Goal: Share content

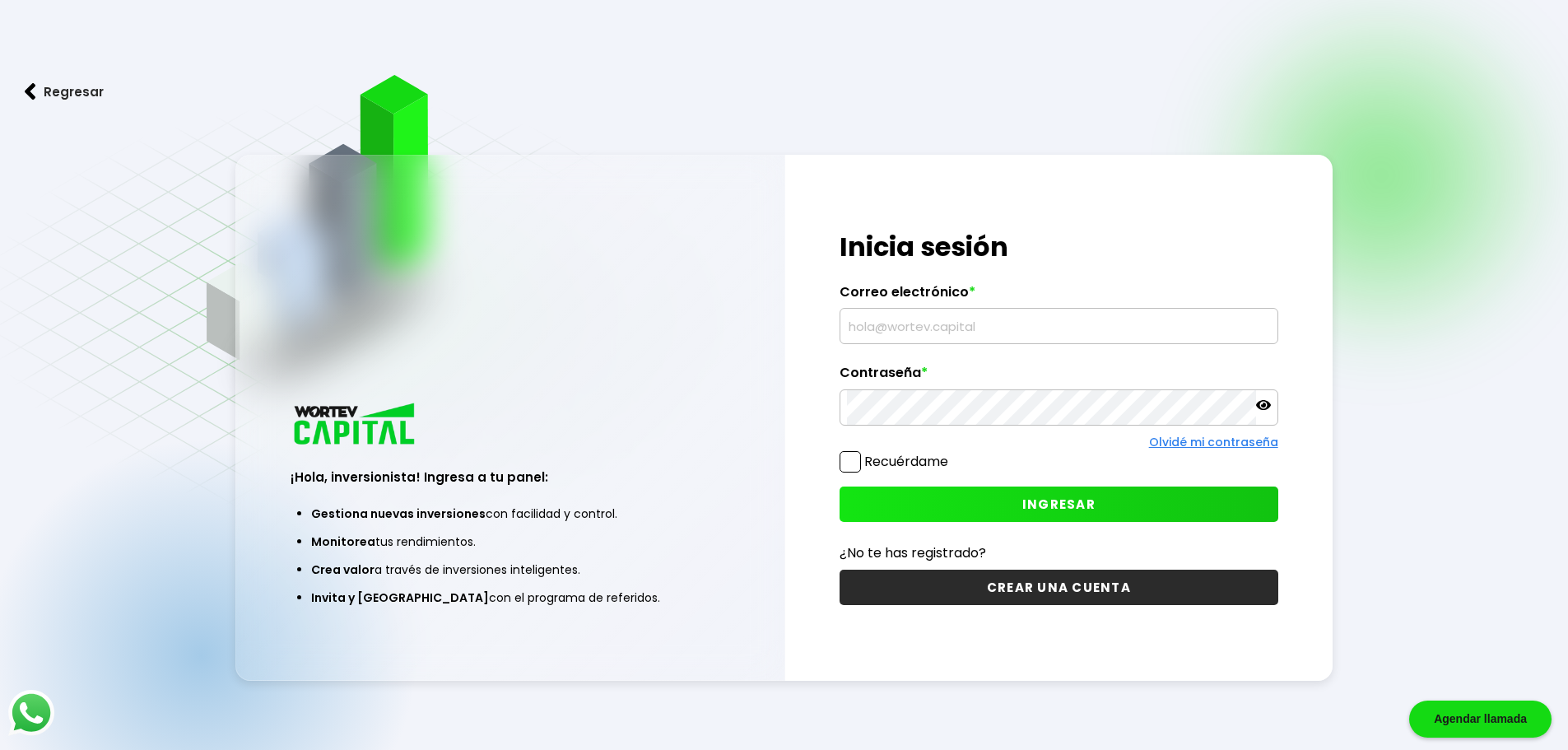
type input "[PERSON_NAME][EMAIL_ADDRESS][PERSON_NAME][DOMAIN_NAME]"
click at [1055, 497] on span "INGRESAR" at bounding box center [1059, 504] width 73 height 17
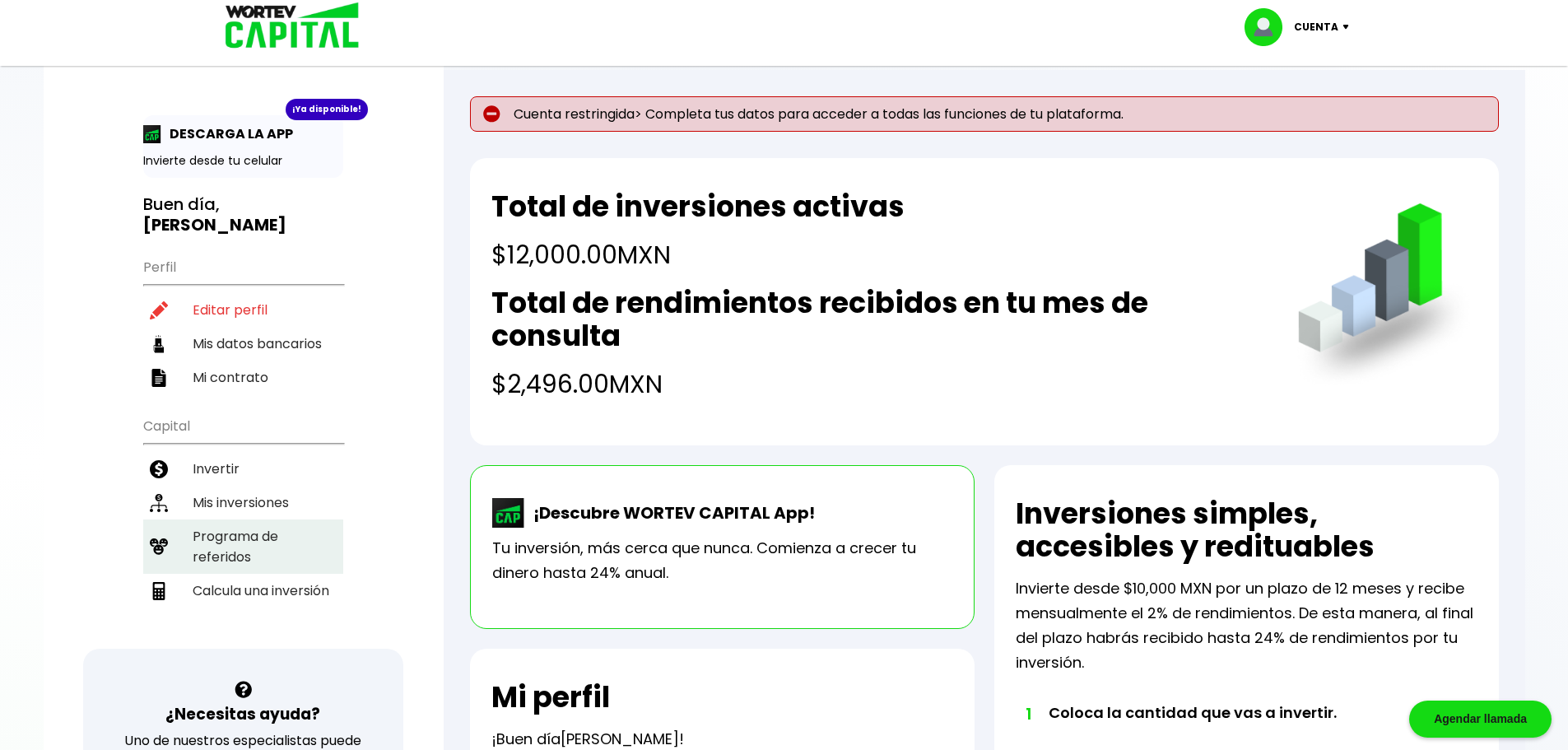
click at [231, 519] on li "Programa de referidos" at bounding box center [243, 546] width 200 height 55
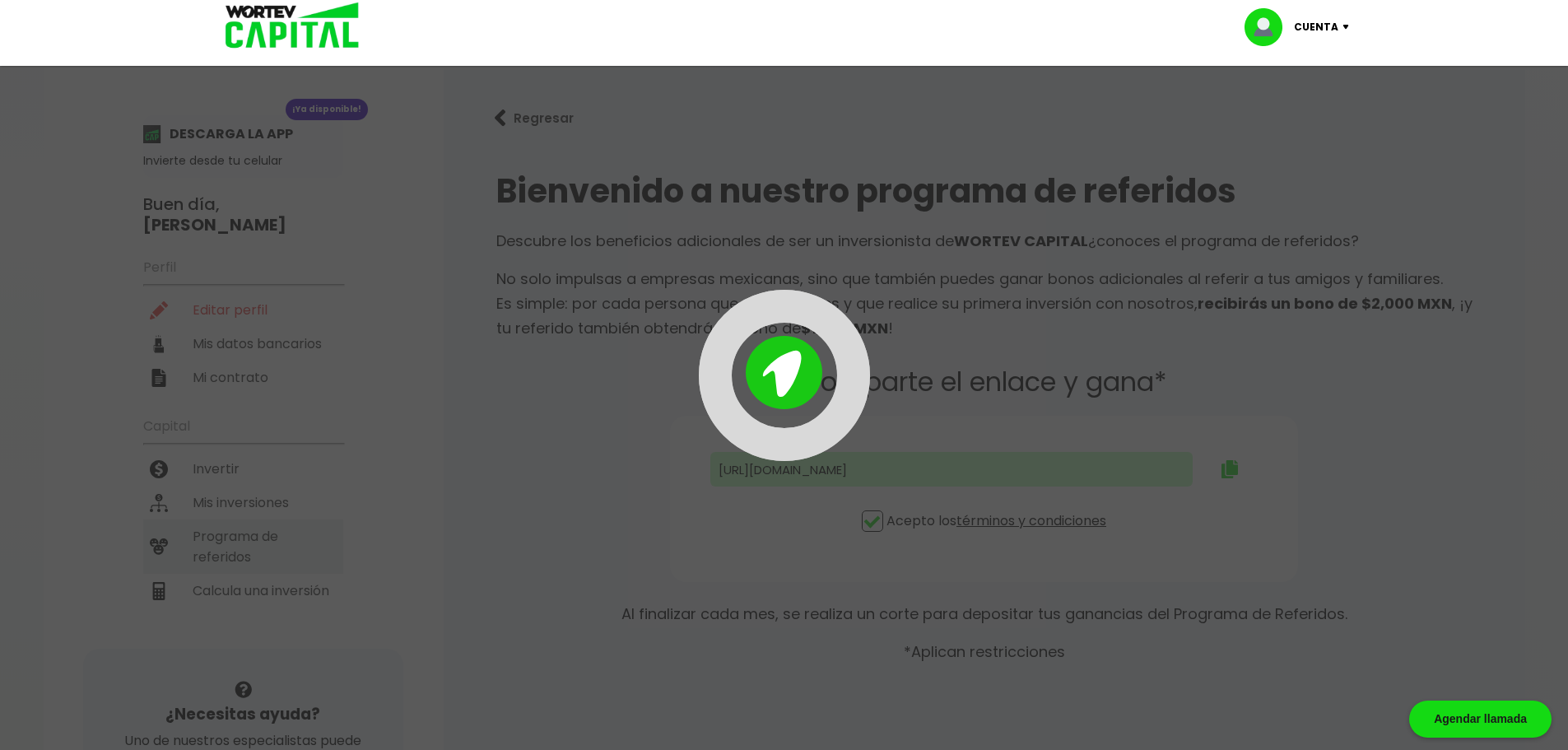
type input "[URL][DOMAIN_NAME][PERSON_NAME][PERSON_NAME]"
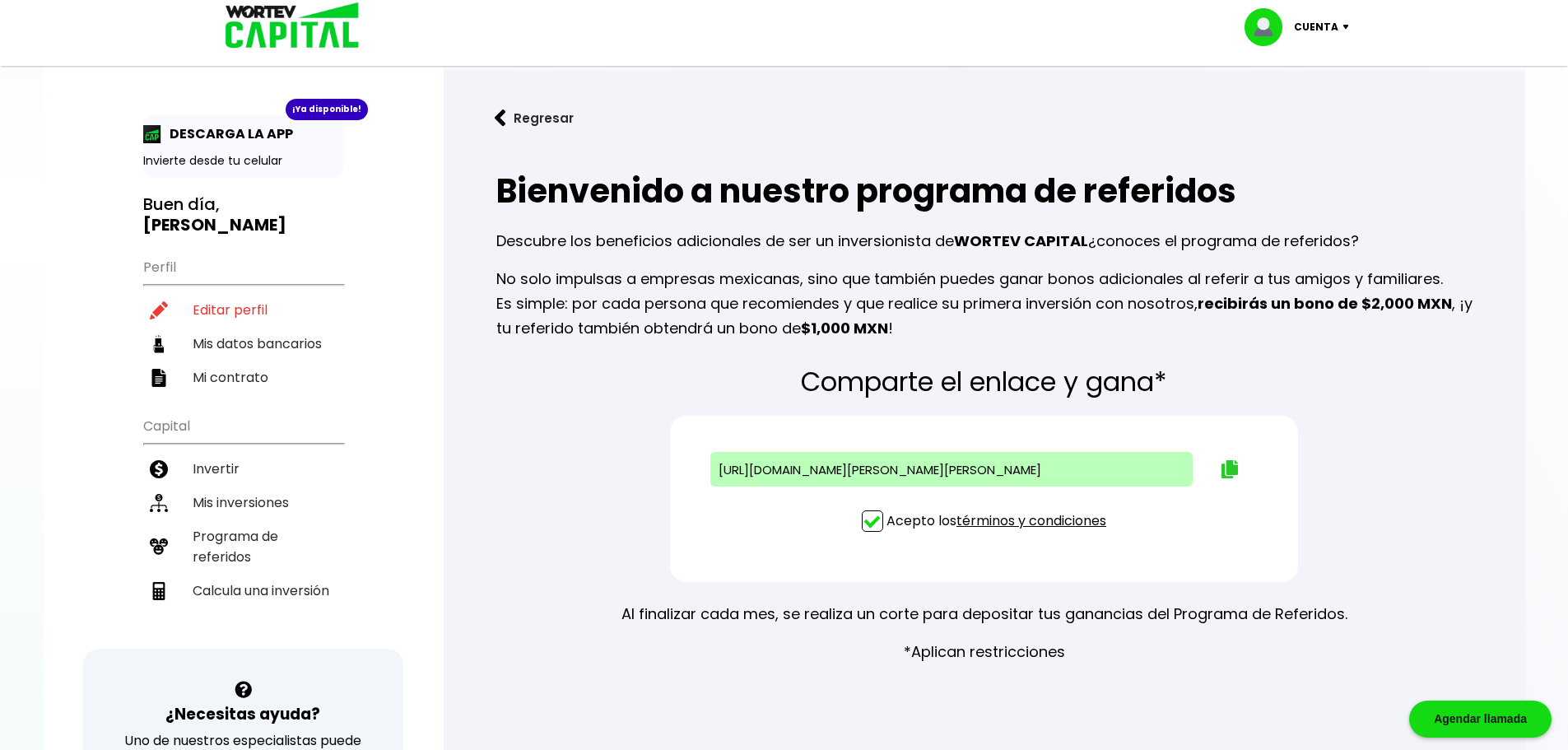
click at [1230, 467] on img at bounding box center [1229, 469] width 16 height 18
